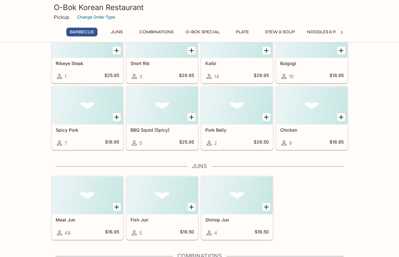
scroll to position [47, 0]
click at [150, 33] on button "Combinations" at bounding box center [156, 32] width 41 height 9
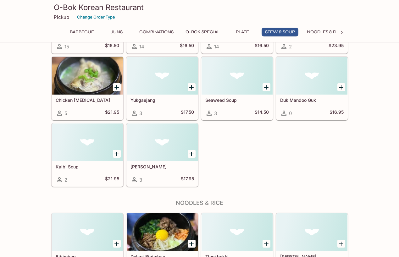
click at [215, 31] on button "O-BOK Special" at bounding box center [202, 32] width 41 height 9
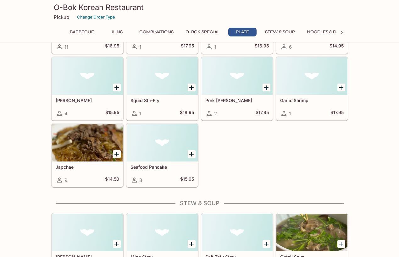
scroll to position [505, 0]
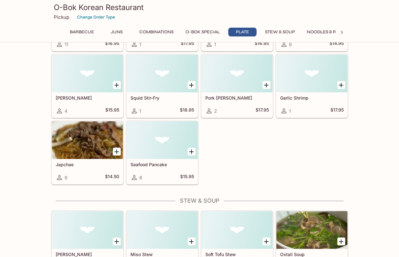
click at [192, 86] on icon "Add Squid Stir-Fry" at bounding box center [191, 85] width 4 height 4
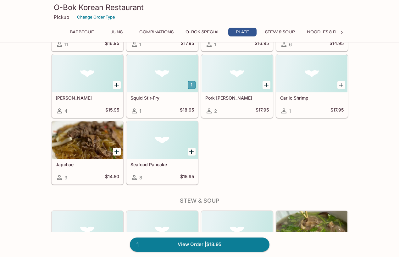
click at [192, 86] on button "1" at bounding box center [192, 85] width 8 height 8
click at [192, 86] on button "2" at bounding box center [192, 85] width 8 height 8
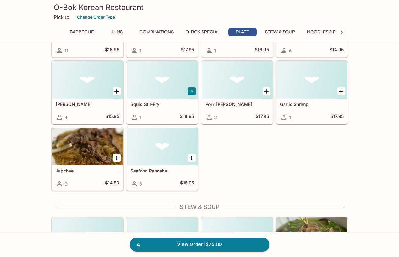
scroll to position [499, 0]
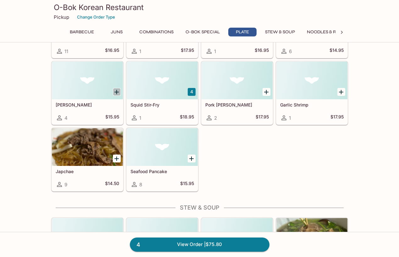
click at [116, 93] on icon "Add Kimchi Pancake" at bounding box center [117, 92] width 8 height 8
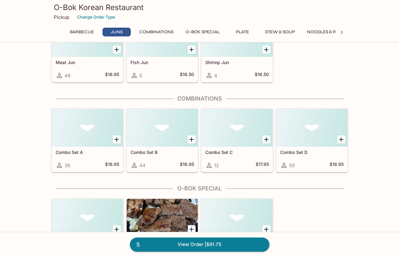
scroll to position [193, 0]
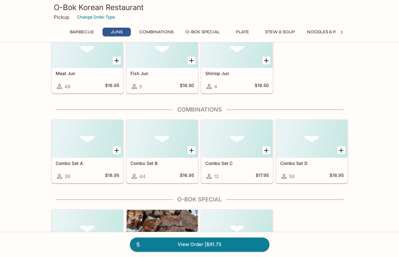
click at [339, 152] on icon "Add Combo Set D" at bounding box center [342, 151] width 8 height 8
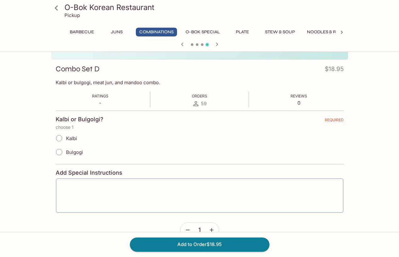
scroll to position [82, 0]
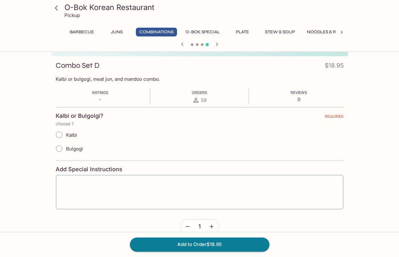
click at [69, 134] on span "Kalbi" at bounding box center [71, 135] width 11 height 6
click at [66, 134] on input "Kalbi" at bounding box center [59, 134] width 13 height 13
radio input "true"
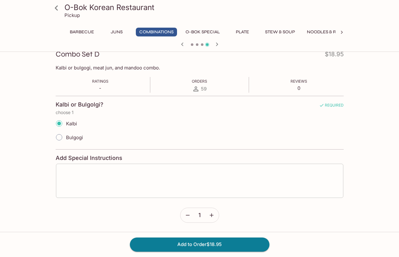
scroll to position [93, 0]
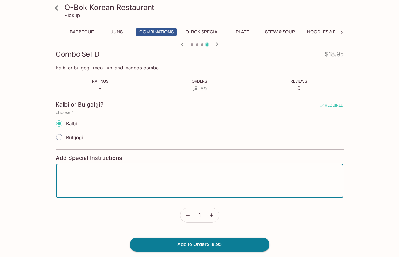
click at [92, 175] on textarea at bounding box center [199, 181] width 279 height 24
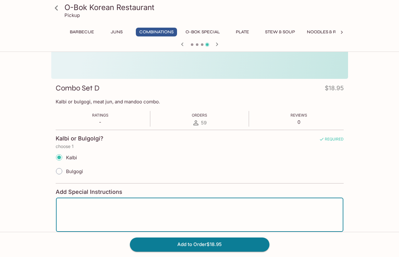
scroll to position [58, 0]
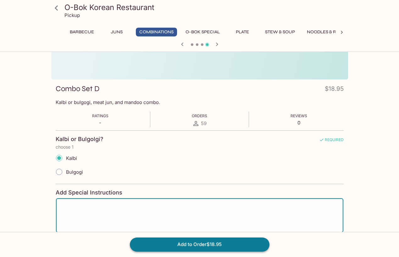
click at [211, 245] on button "Add to Order $18.95" at bounding box center [200, 245] width 140 height 14
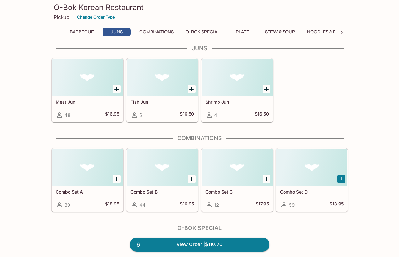
scroll to position [204, 0]
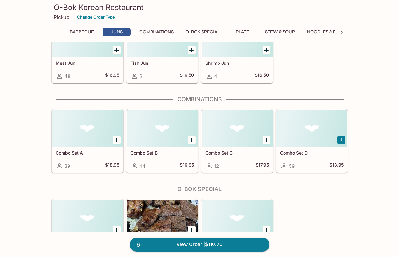
click at [342, 142] on button "1" at bounding box center [342, 140] width 8 height 8
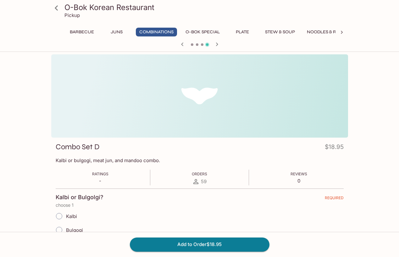
click at [68, 214] on span "Kalbi" at bounding box center [71, 217] width 11 height 6
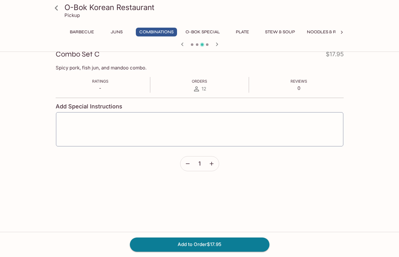
scroll to position [93, 0]
click at [211, 165] on icon "button" at bounding box center [212, 164] width 6 height 6
click at [203, 244] on button "Add to Order $35.90" at bounding box center [200, 245] width 140 height 14
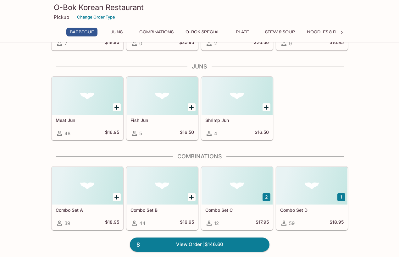
scroll to position [157, 0]
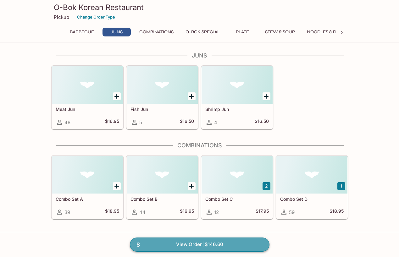
click at [229, 244] on link "8 View Order | $146.60" at bounding box center [200, 245] width 140 height 14
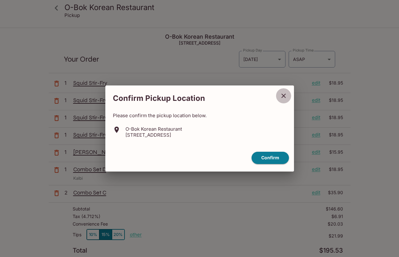
click at [285, 95] on icon "close" at bounding box center [284, 96] width 4 height 4
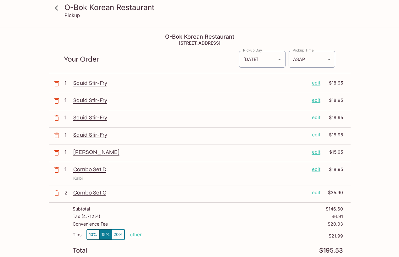
click at [56, 136] on icon "button" at bounding box center [57, 136] width 8 height 8
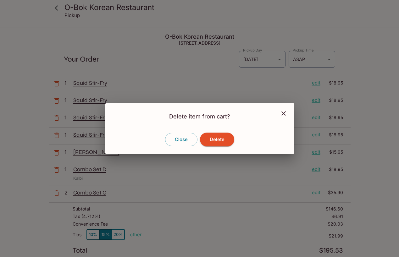
click at [284, 115] on icon "close" at bounding box center [284, 114] width 8 height 8
